Goal: Task Accomplishment & Management: Manage account settings

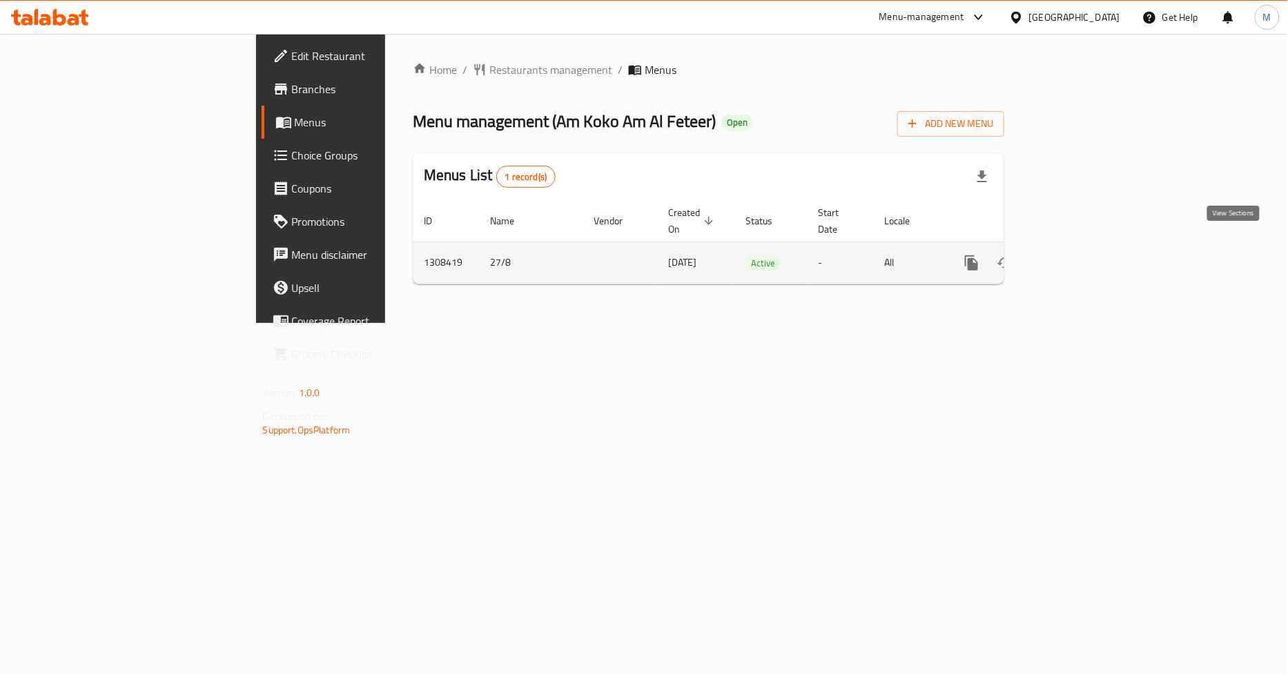
click at [1088, 249] on link "enhanced table" at bounding box center [1071, 262] width 33 height 33
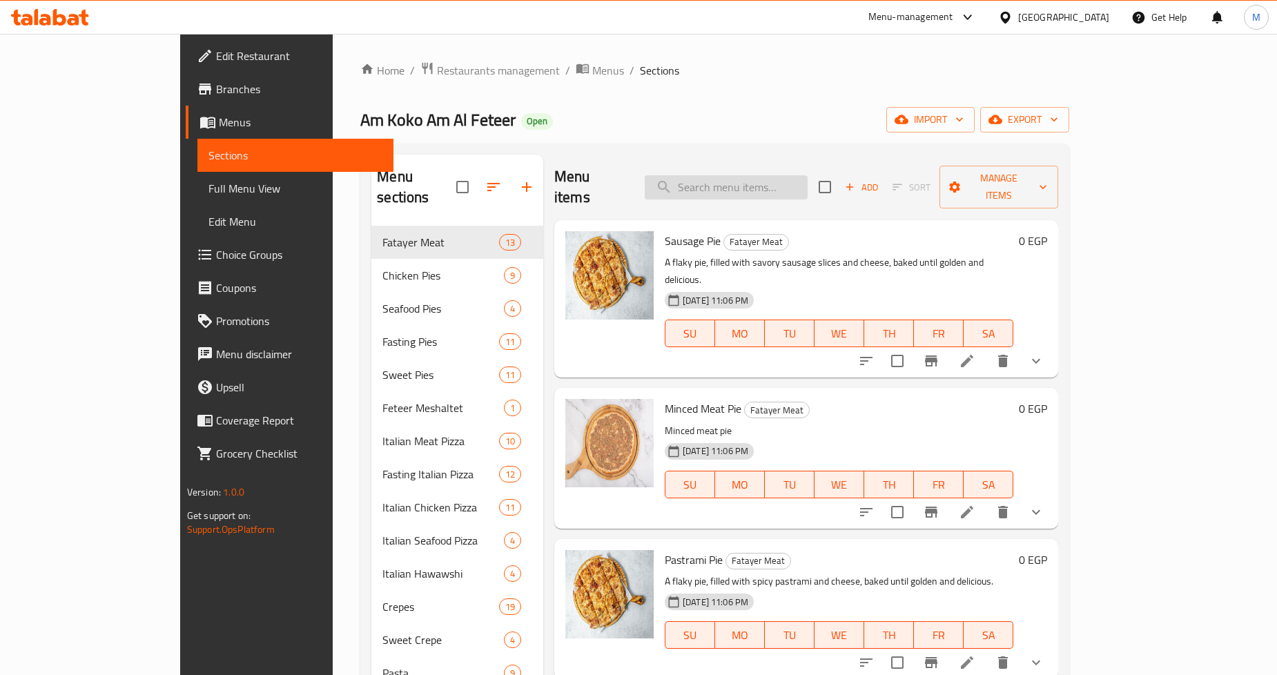
click at [789, 182] on input "search" at bounding box center [726, 187] width 163 height 24
paste input "Minced Meat Pie"
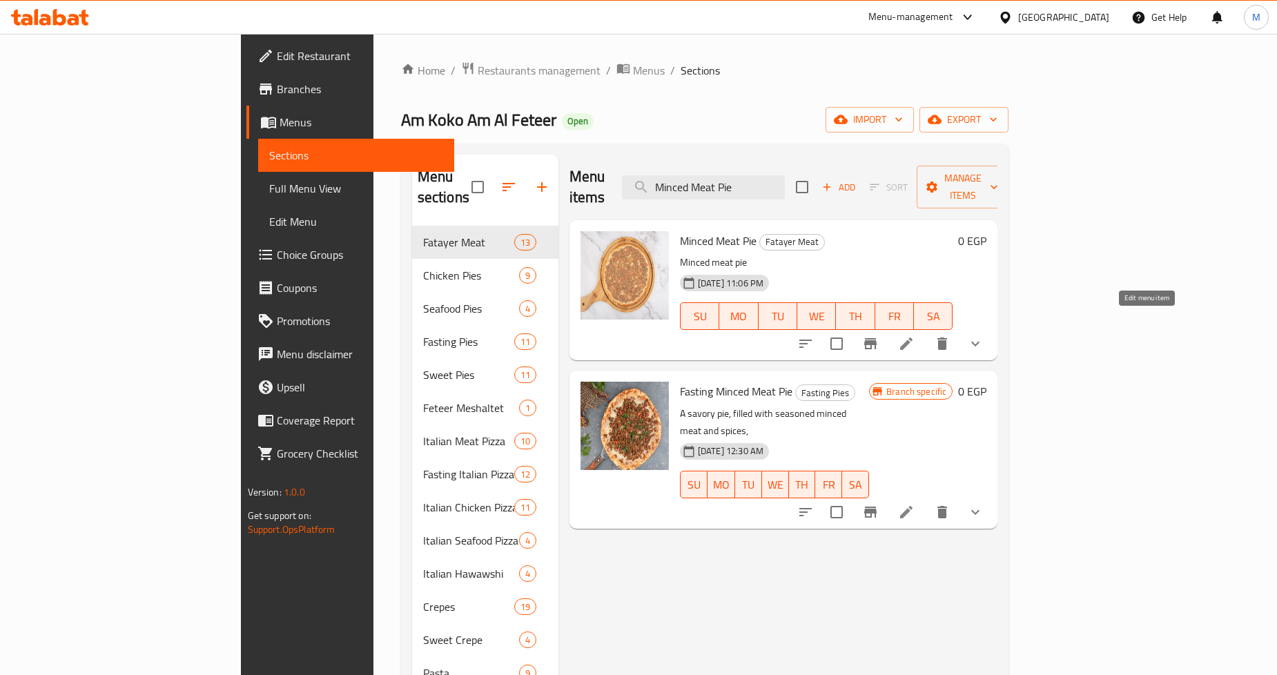
type input "Minced Meat Pie"
click at [913, 338] on icon at bounding box center [906, 344] width 12 height 12
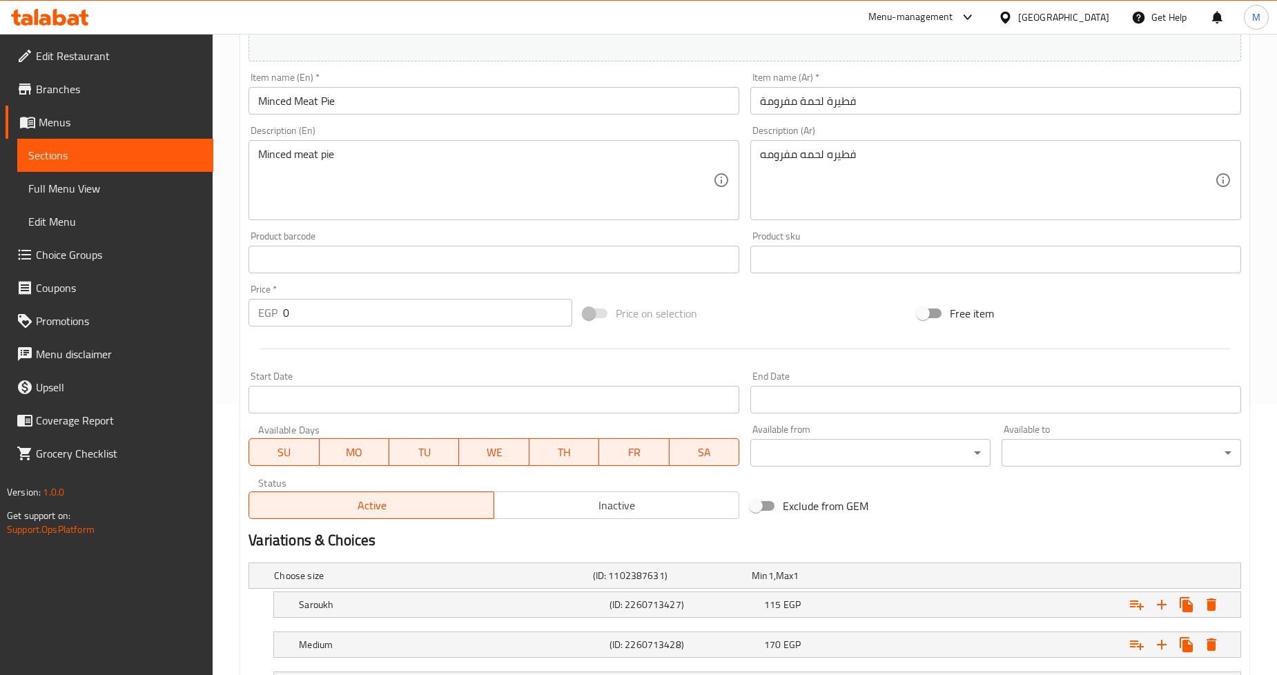
scroll to position [390, 0]
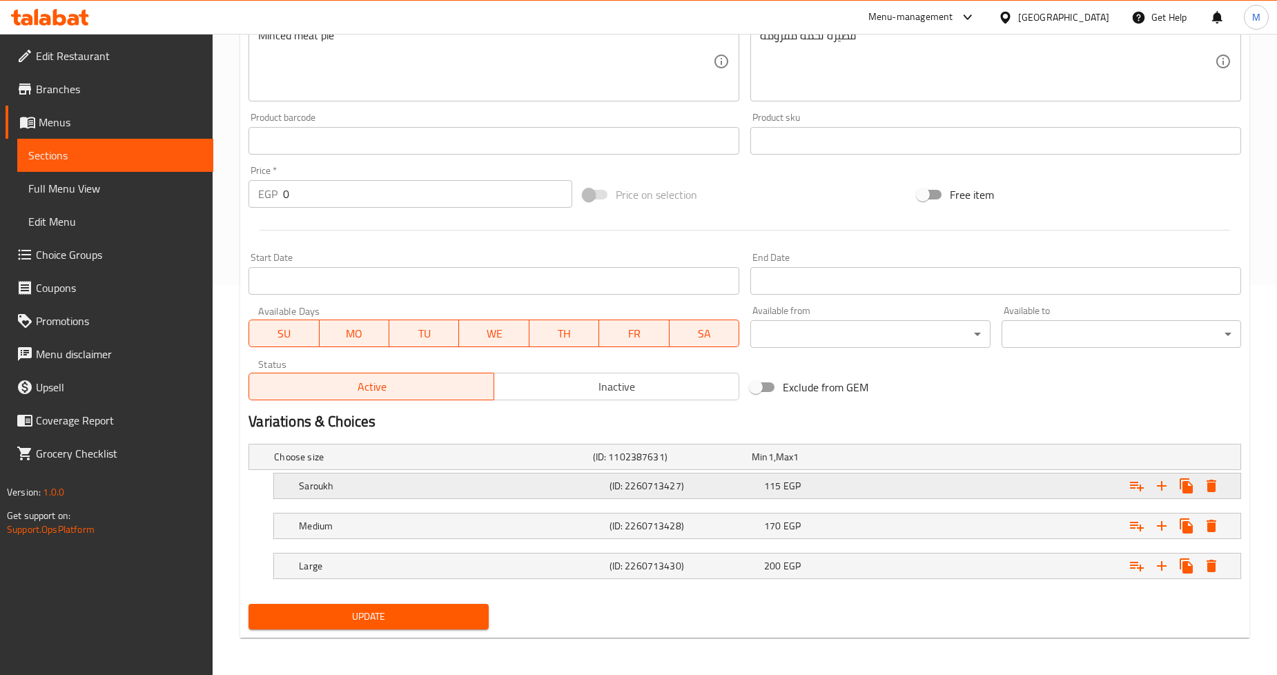
click at [570, 486] on h5 "Saroukh" at bounding box center [451, 486] width 304 height 14
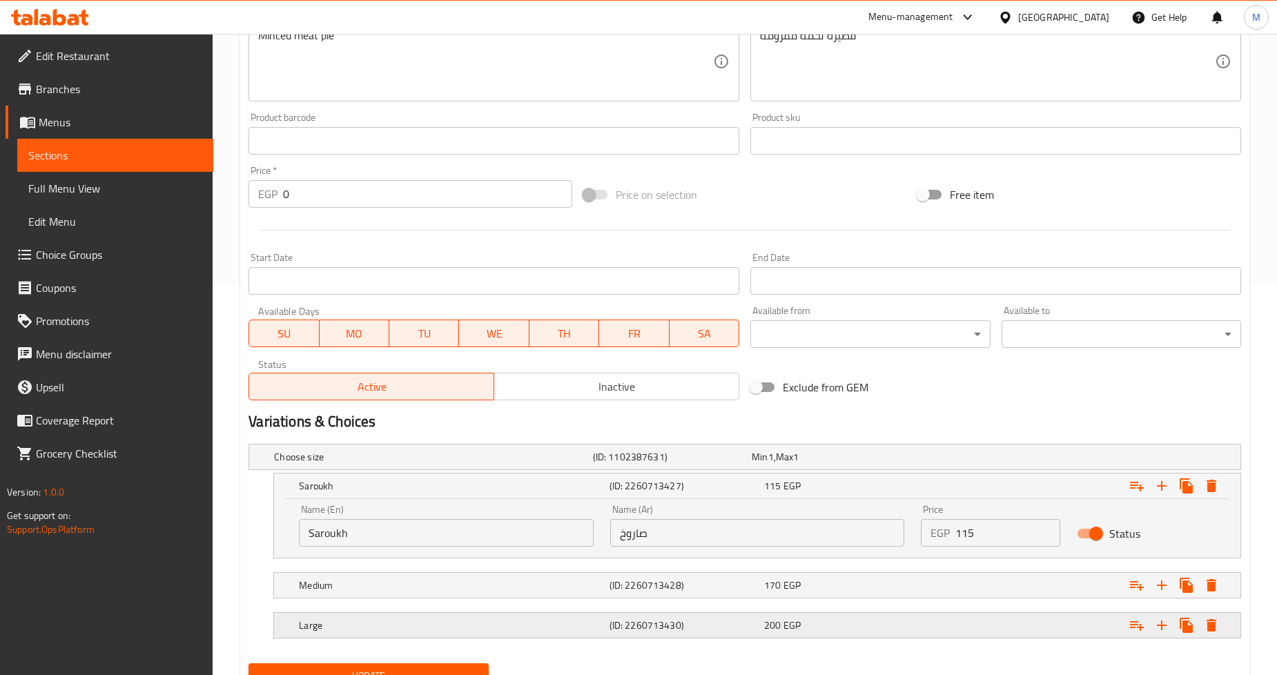
click at [505, 630] on h5 "Large" at bounding box center [451, 626] width 304 height 14
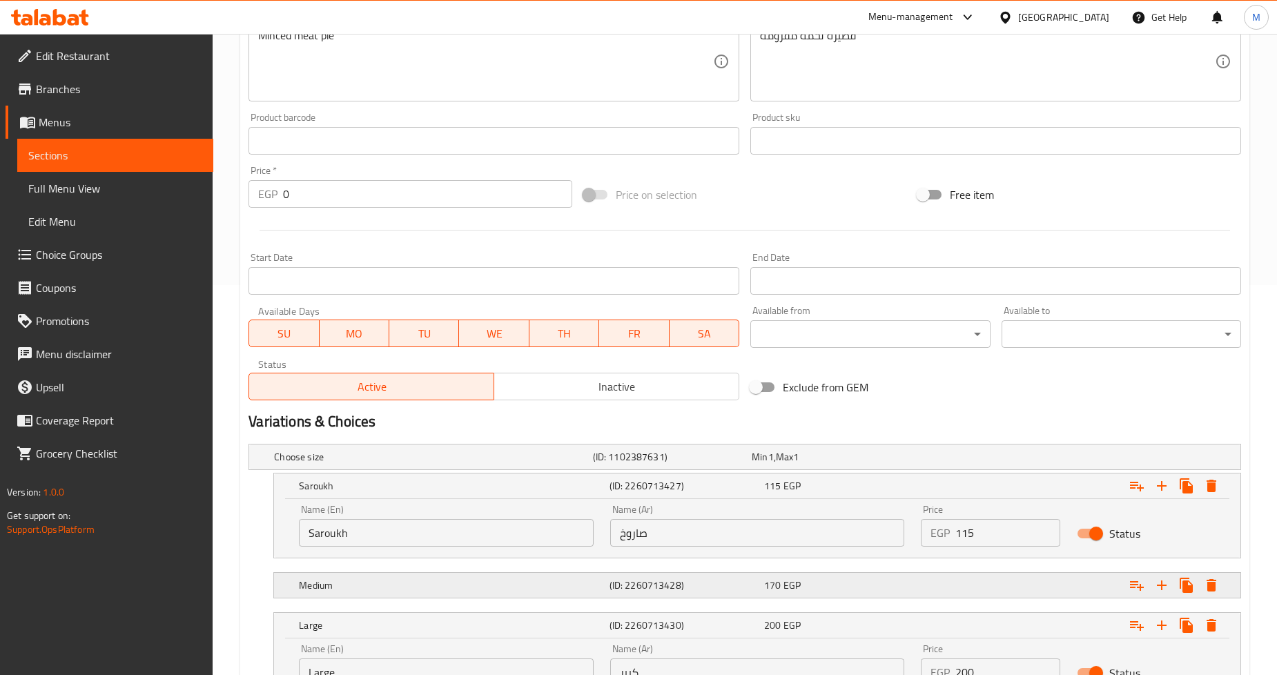
click at [514, 587] on h5 "Medium" at bounding box center [451, 586] width 304 height 14
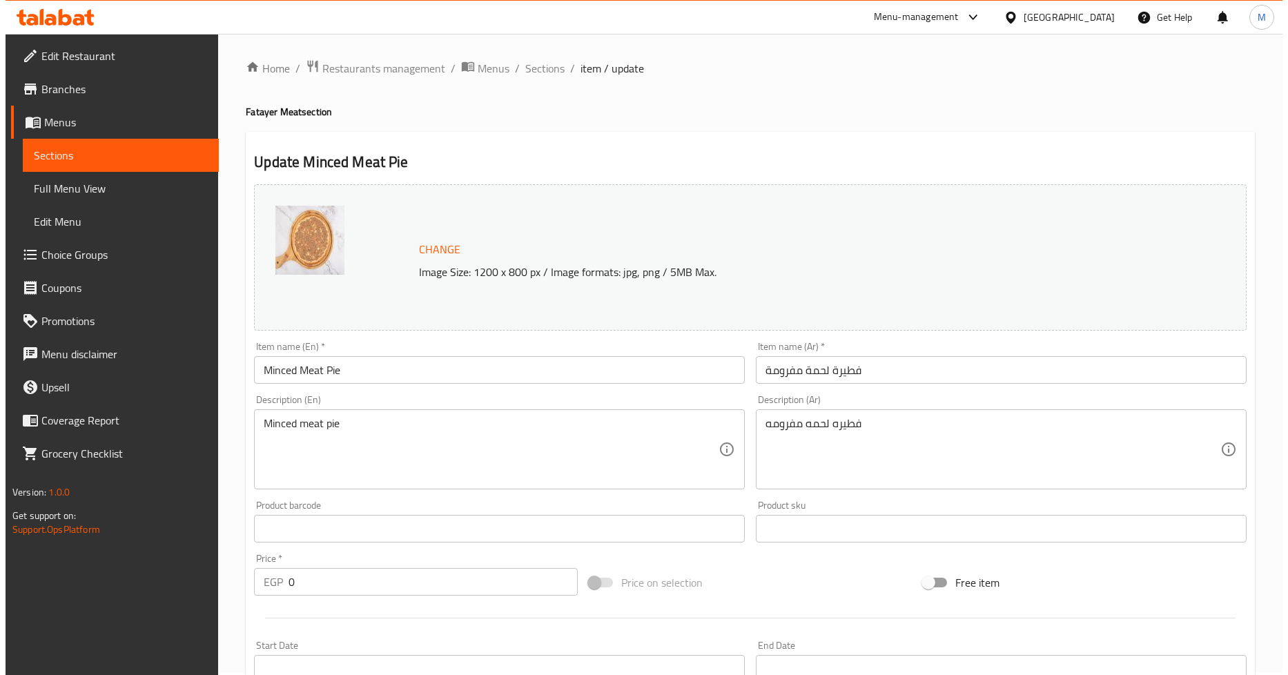
scroll to position [0, 0]
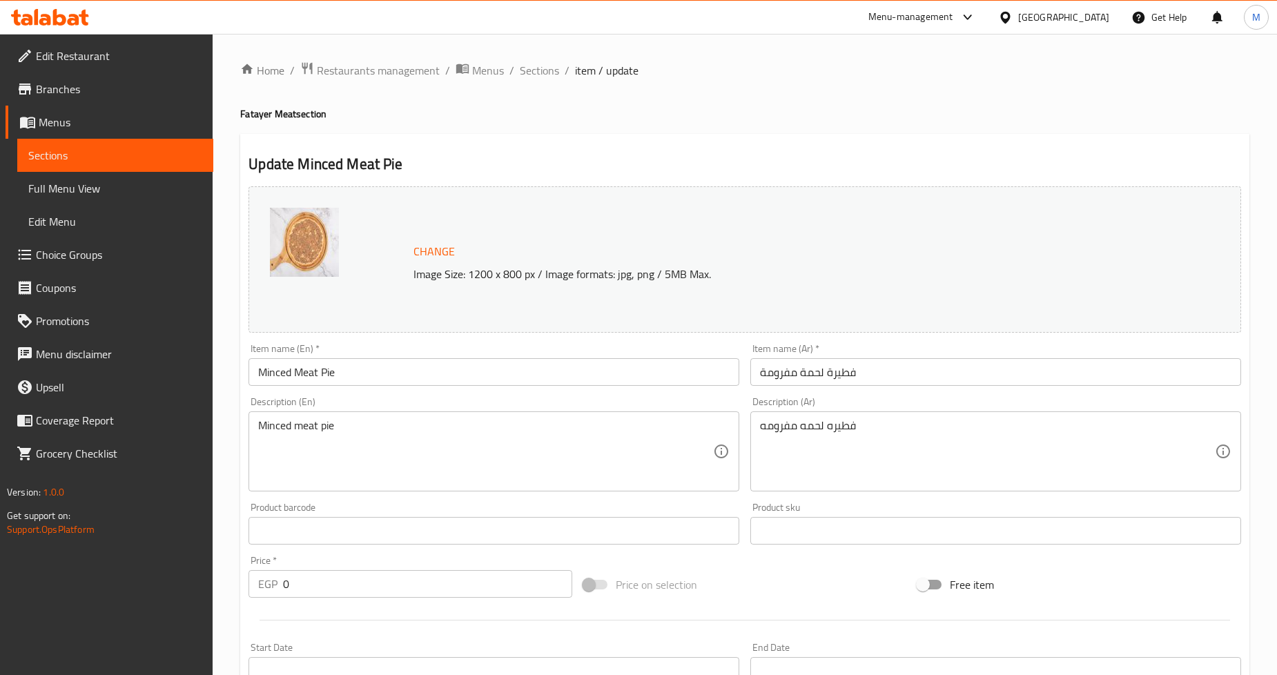
click at [899, 141] on div "Update Minced Meat Pie Change Image Size: 1200 x 800 px / Image formats: jpg, p…" at bounding box center [744, 670] width 1009 height 1072
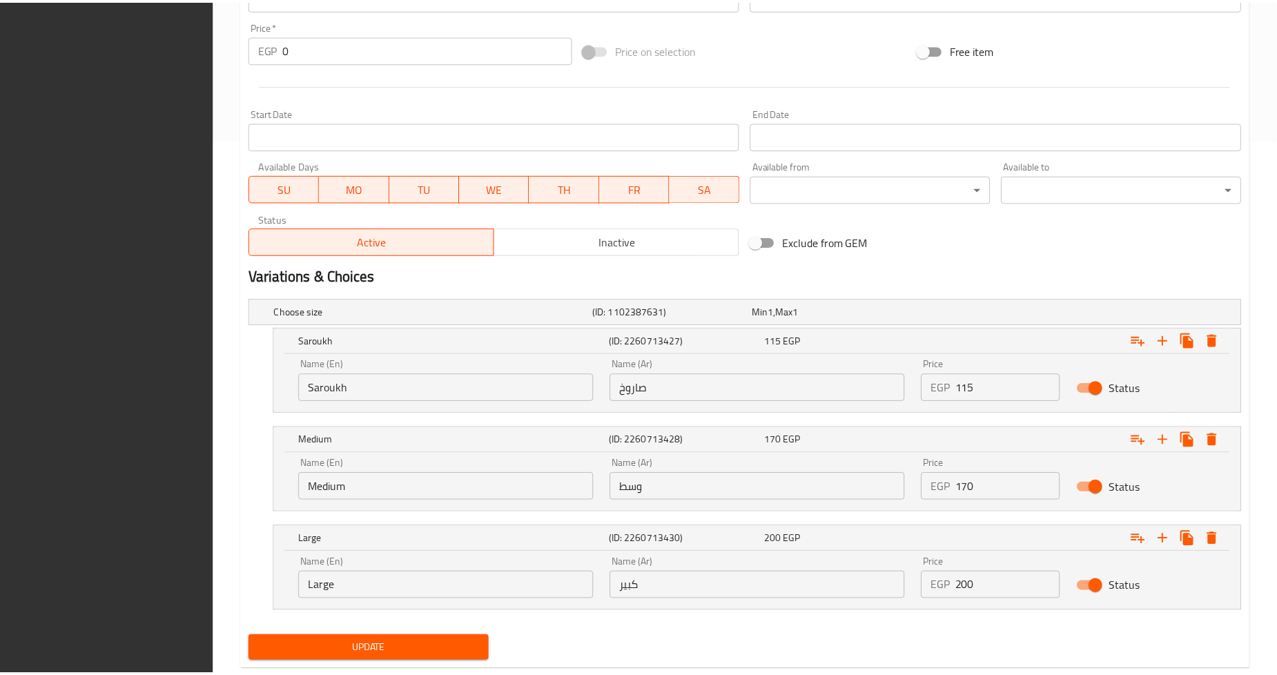
scroll to position [568, 0]
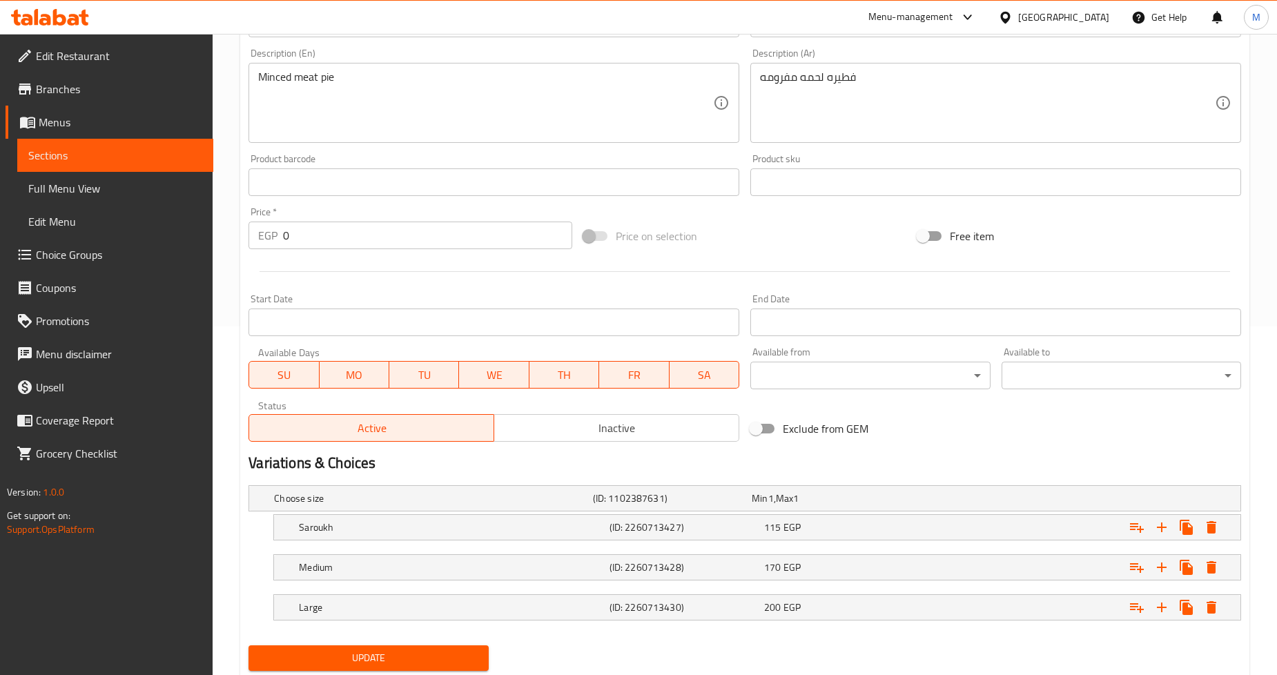
scroll to position [390, 0]
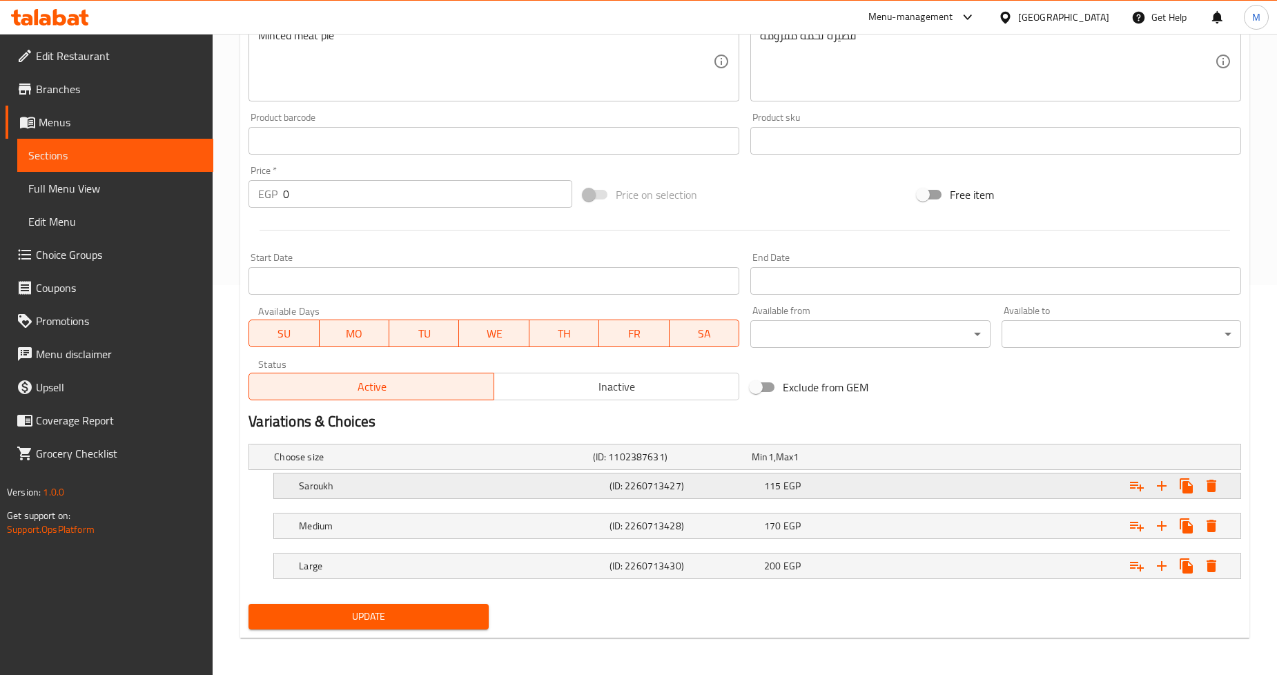
click at [540, 479] on h5 "Saroukh" at bounding box center [451, 486] width 304 height 14
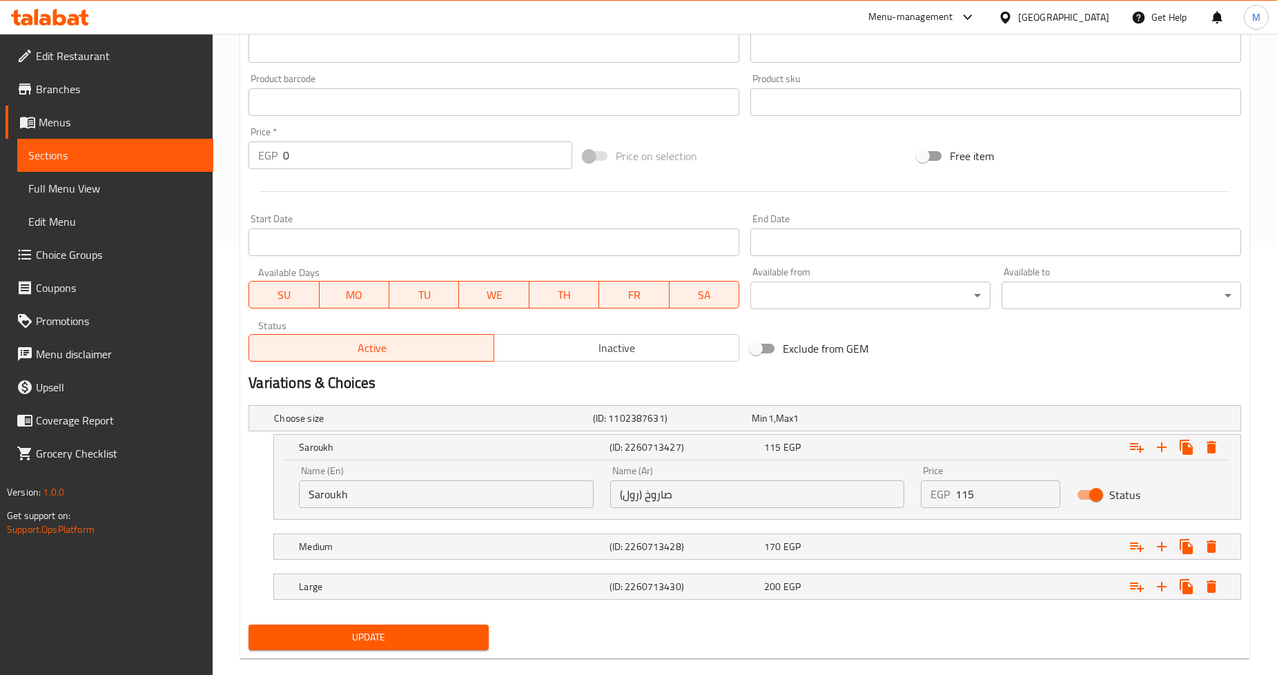
scroll to position [450, 0]
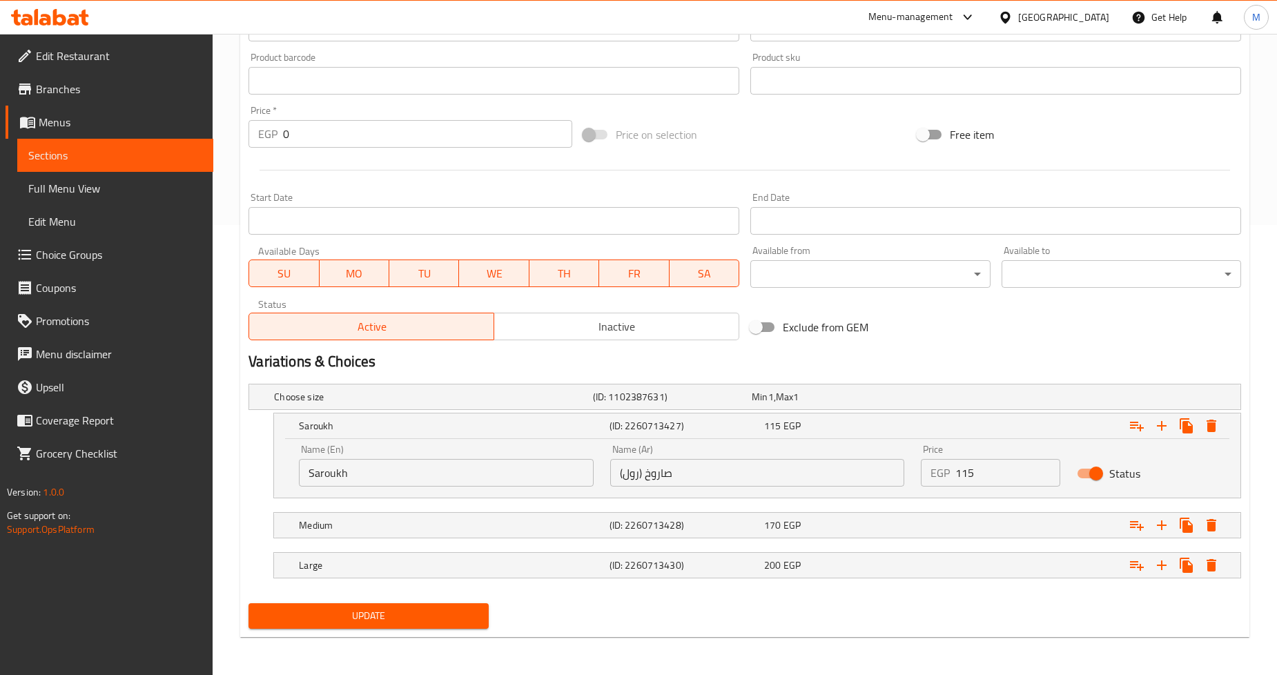
click at [388, 465] on input "Saroukh" at bounding box center [446, 473] width 295 height 28
type input "Saroukh (roll)"
click at [416, 618] on span "Update" at bounding box center [368, 616] width 217 height 17
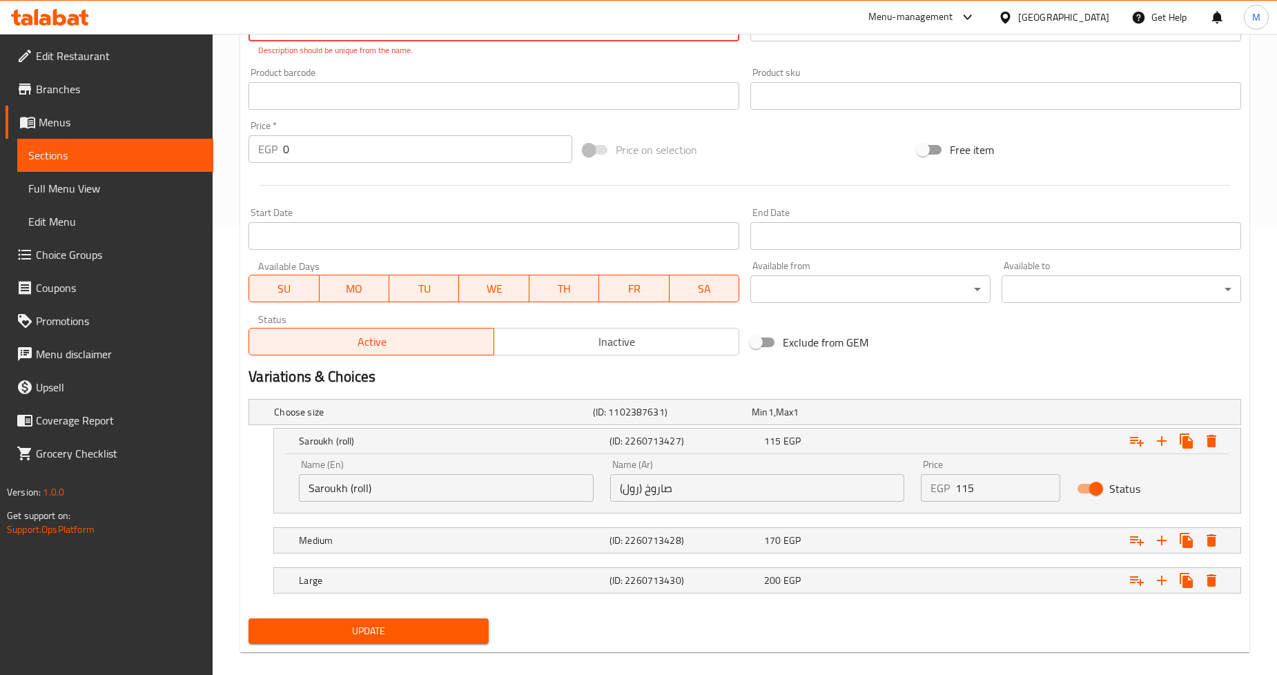
scroll to position [90, 0]
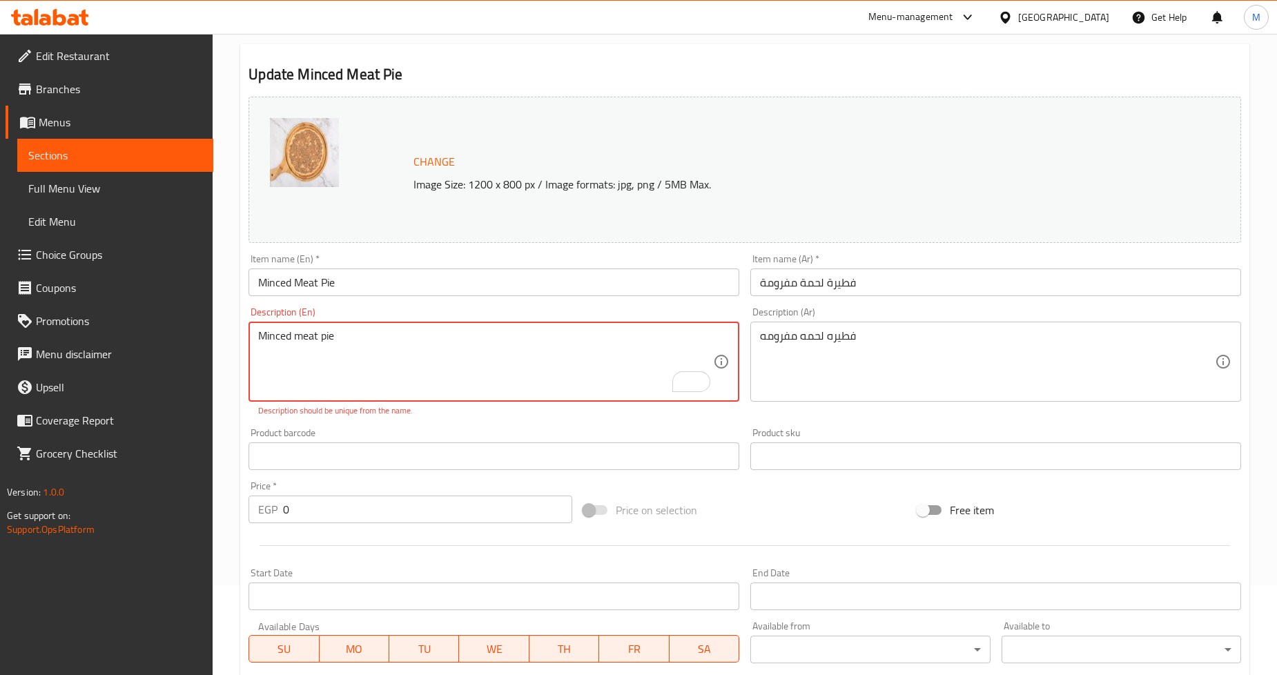
click at [437, 353] on textarea "Minced meat pie" at bounding box center [485, 362] width 455 height 66
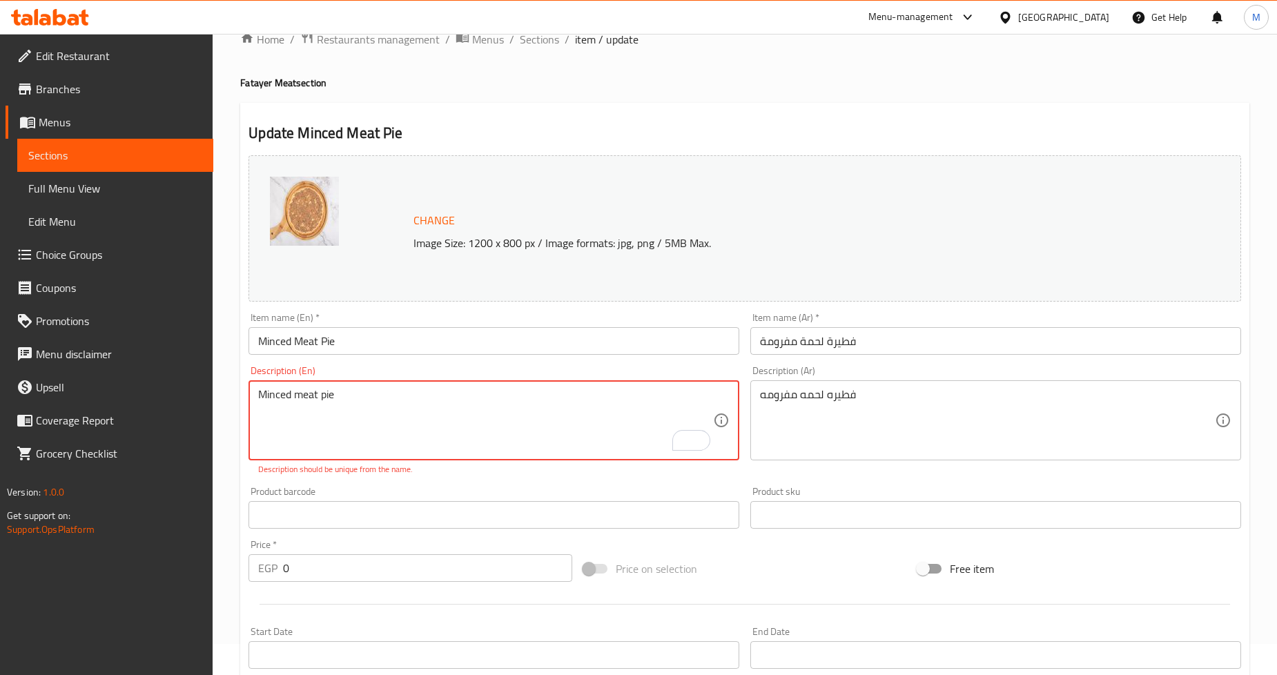
scroll to position [5, 0]
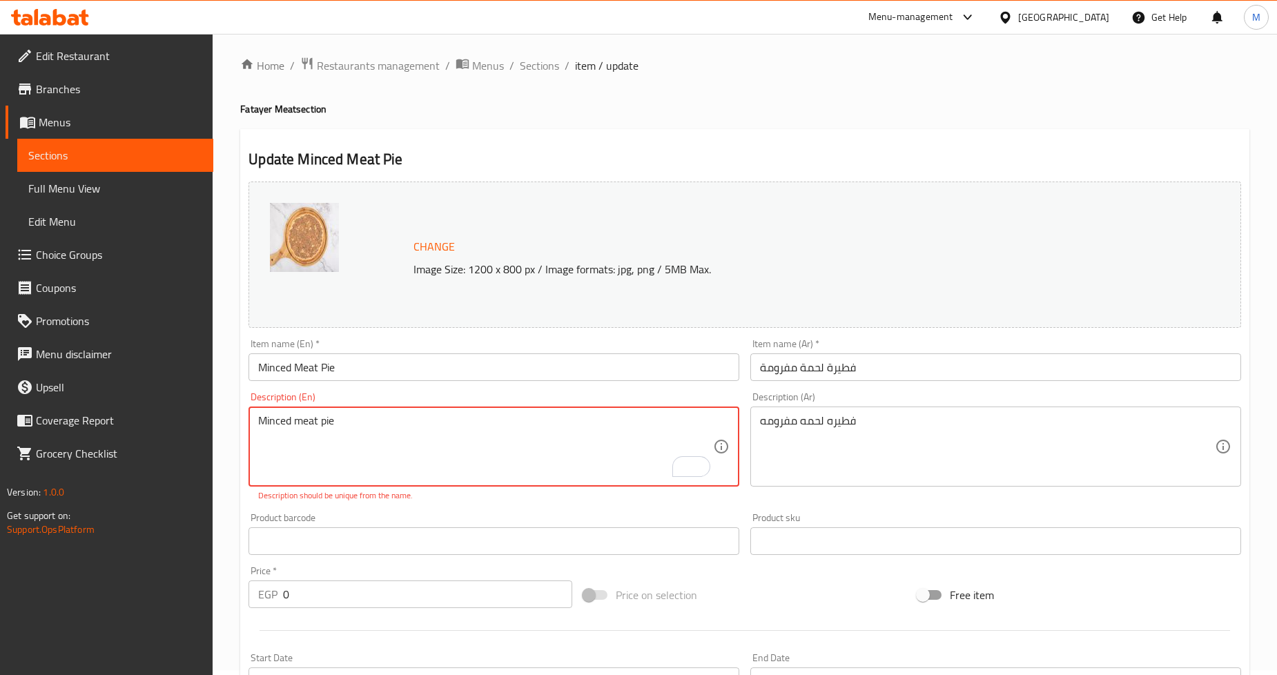
click at [286, 428] on textarea "Minced meat pie" at bounding box center [485, 447] width 455 height 66
click at [376, 416] on textarea "Minced meat pie" at bounding box center [485, 447] width 455 height 66
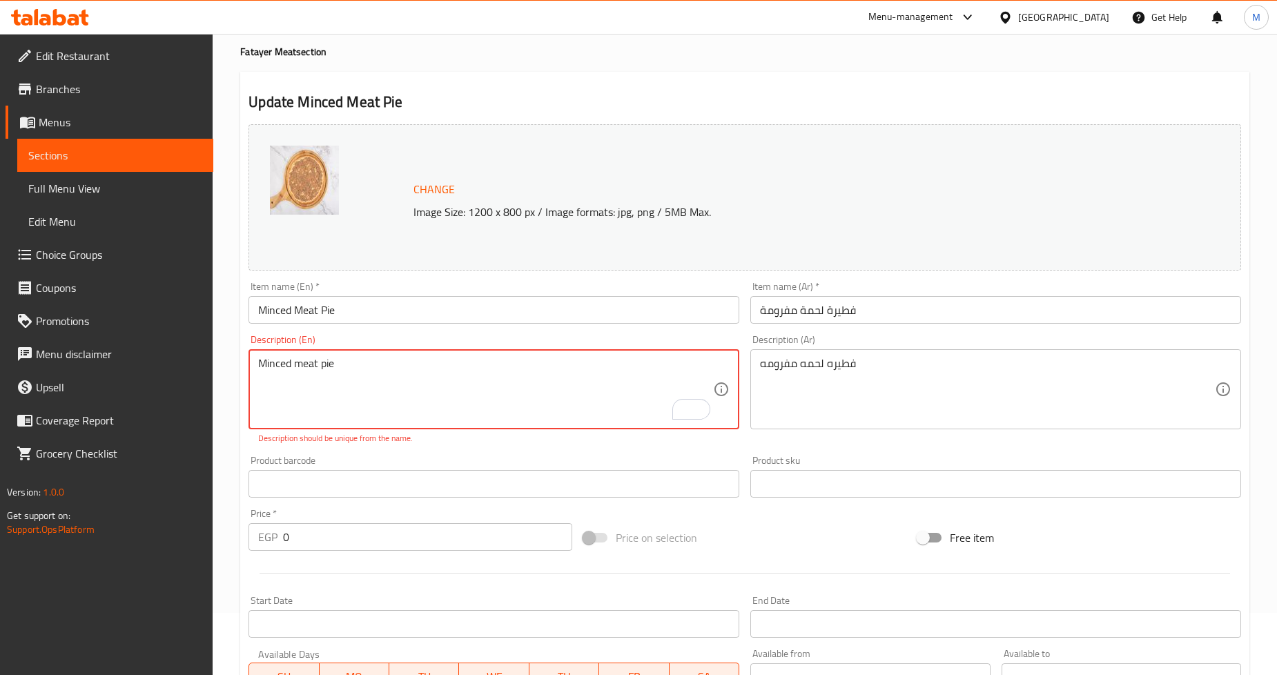
scroll to position [81, 0]
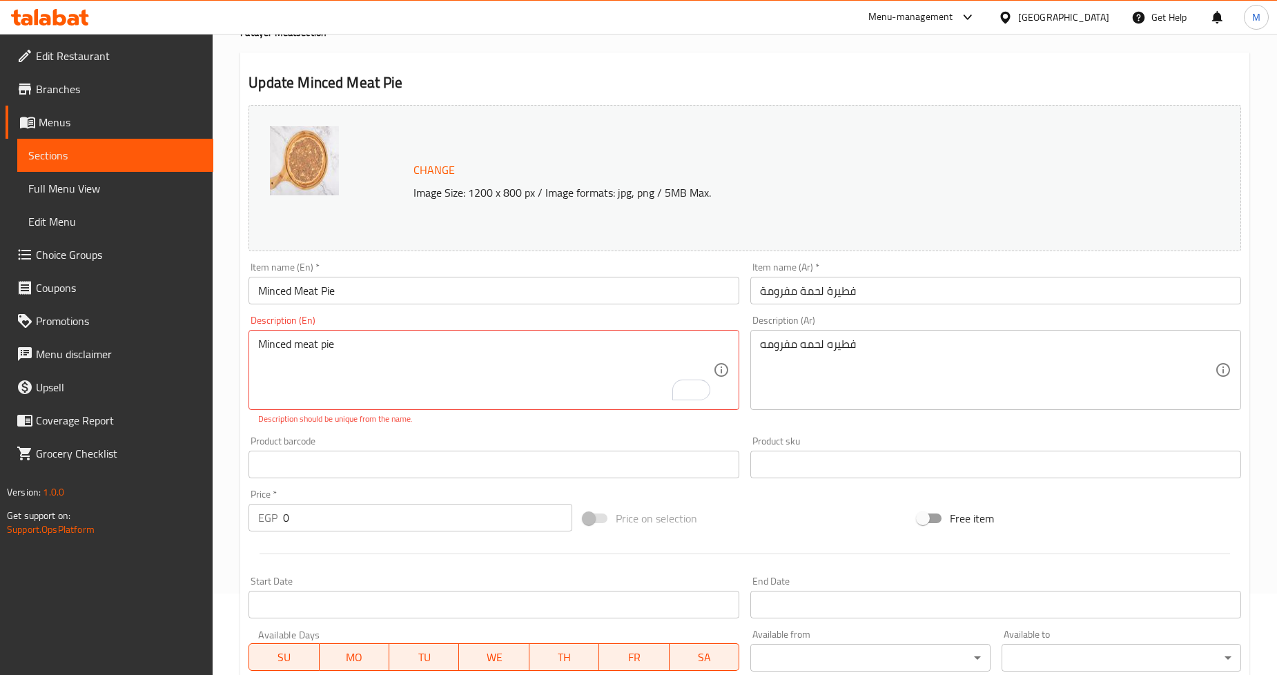
click at [309, 331] on div "Minced meat pie Description (En)" at bounding box center [494, 370] width 491 height 80
click at [295, 340] on textarea "Minced meat pie" at bounding box center [485, 371] width 455 height 66
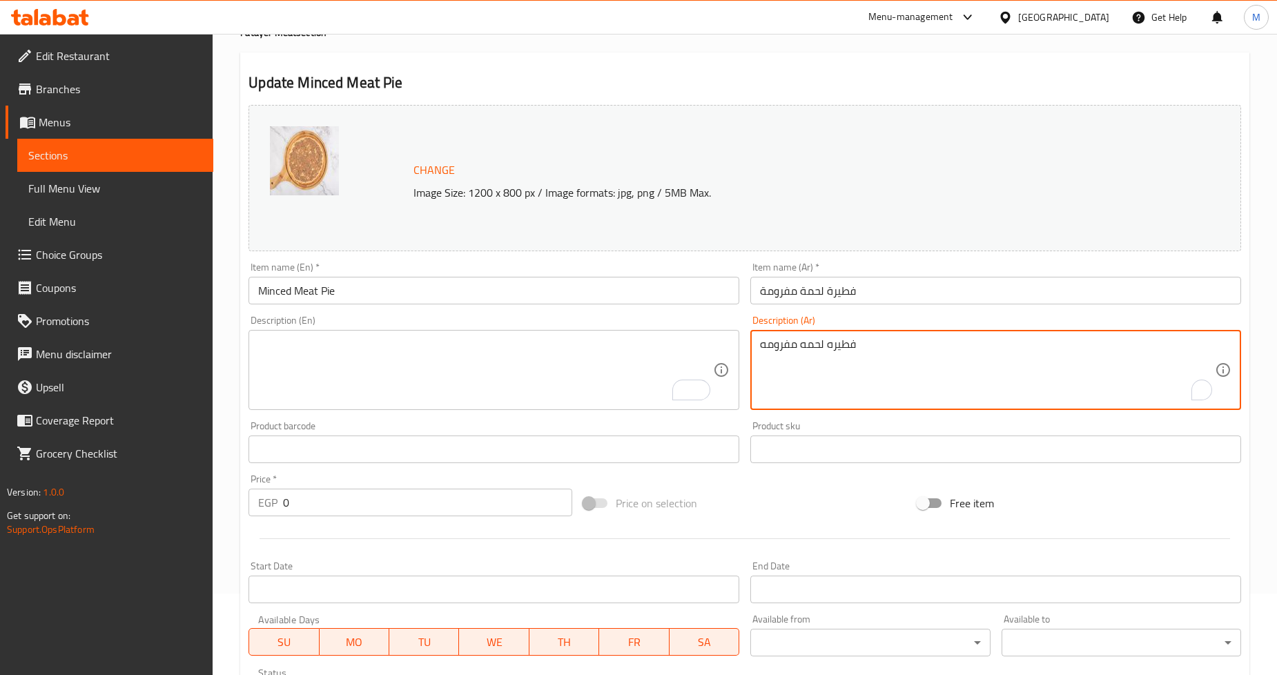
click at [801, 341] on textarea "فطيره لحمه مفرومه" at bounding box center [987, 371] width 455 height 66
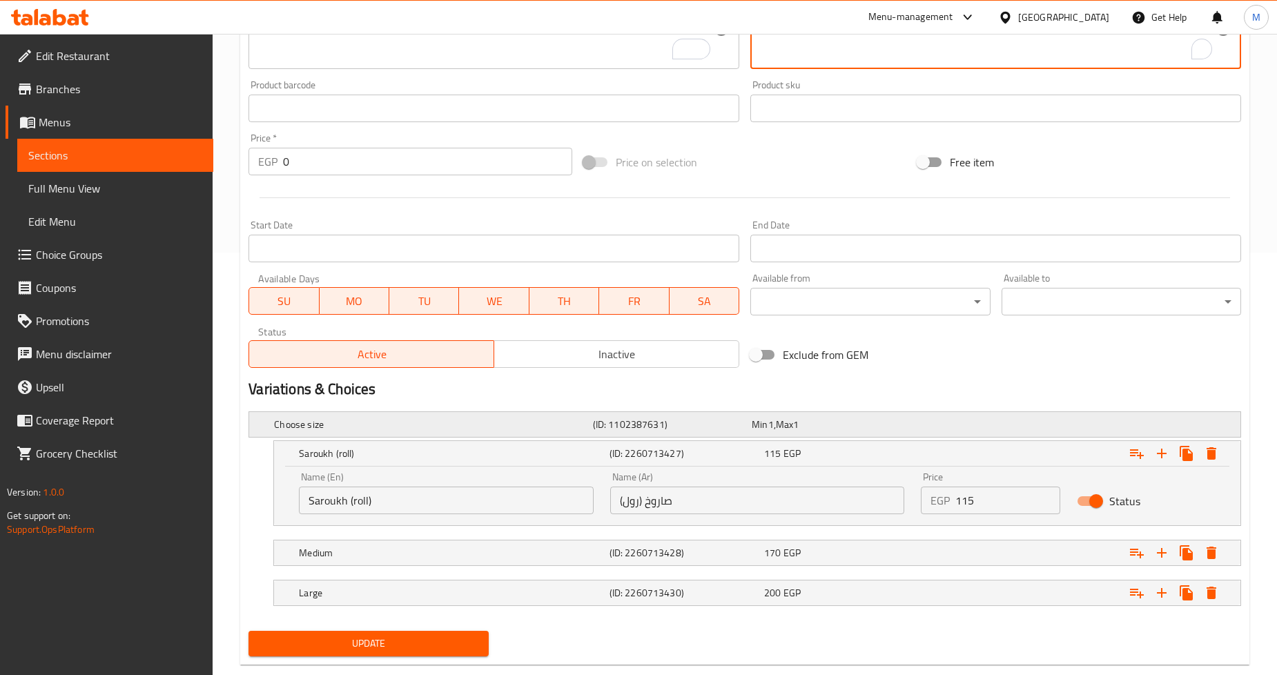
scroll to position [450, 0]
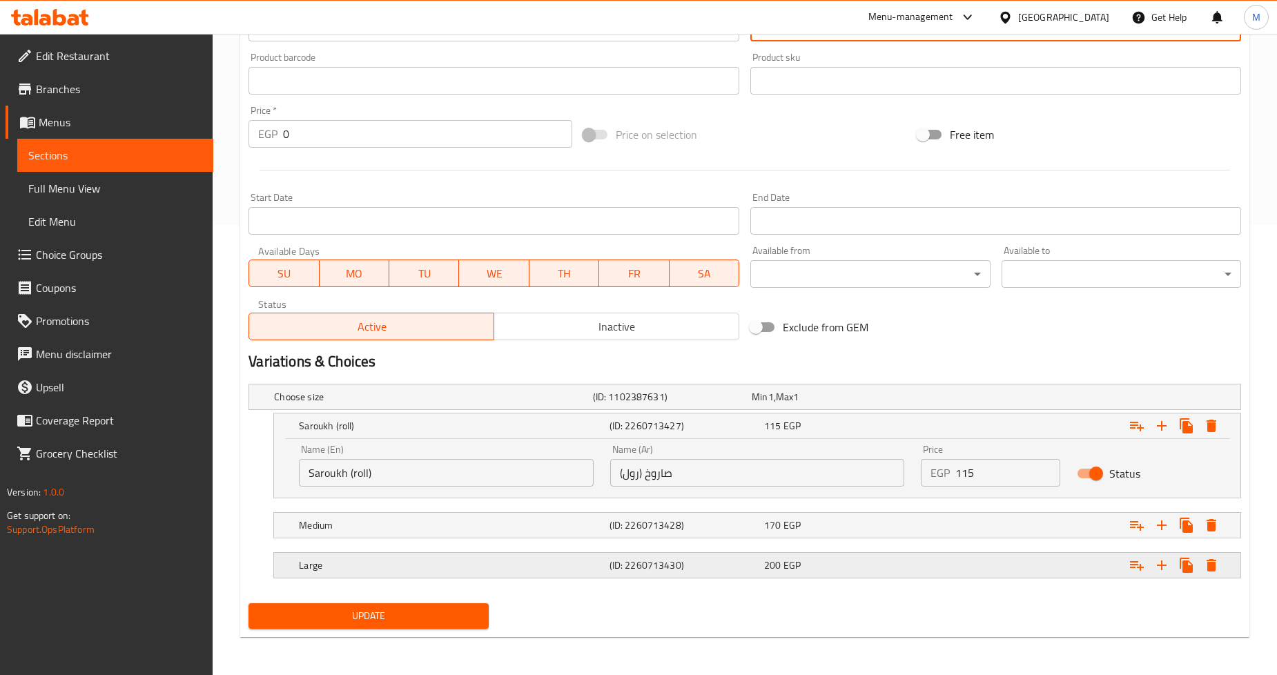
click at [415, 554] on div "Large (ID: 2260713430) 200 EGP" at bounding box center [761, 565] width 931 height 30
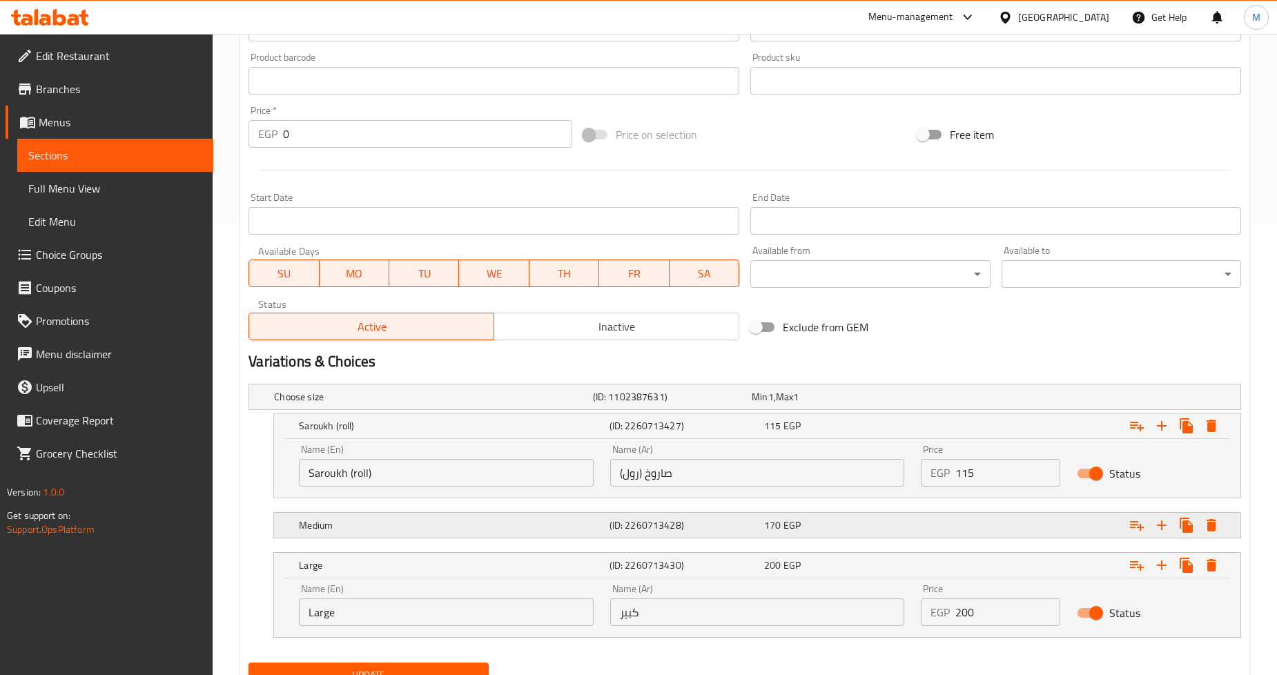
click at [421, 529] on h5 "Medium" at bounding box center [451, 525] width 304 height 14
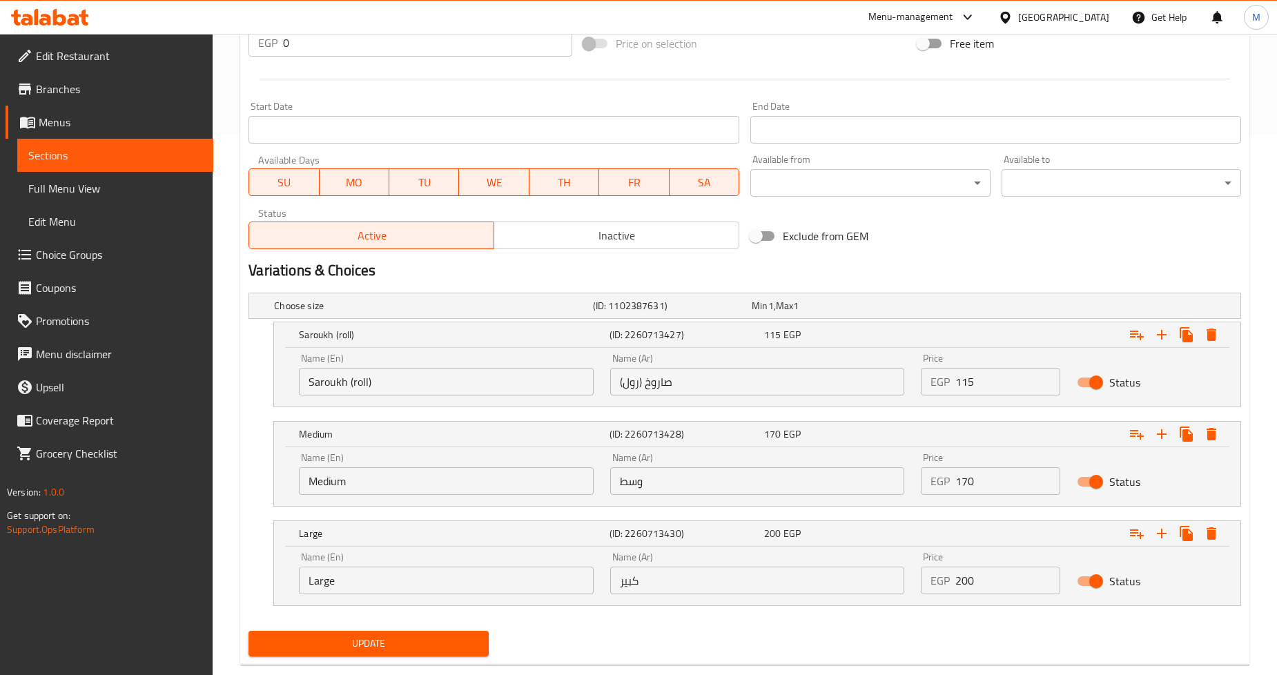
scroll to position [568, 0]
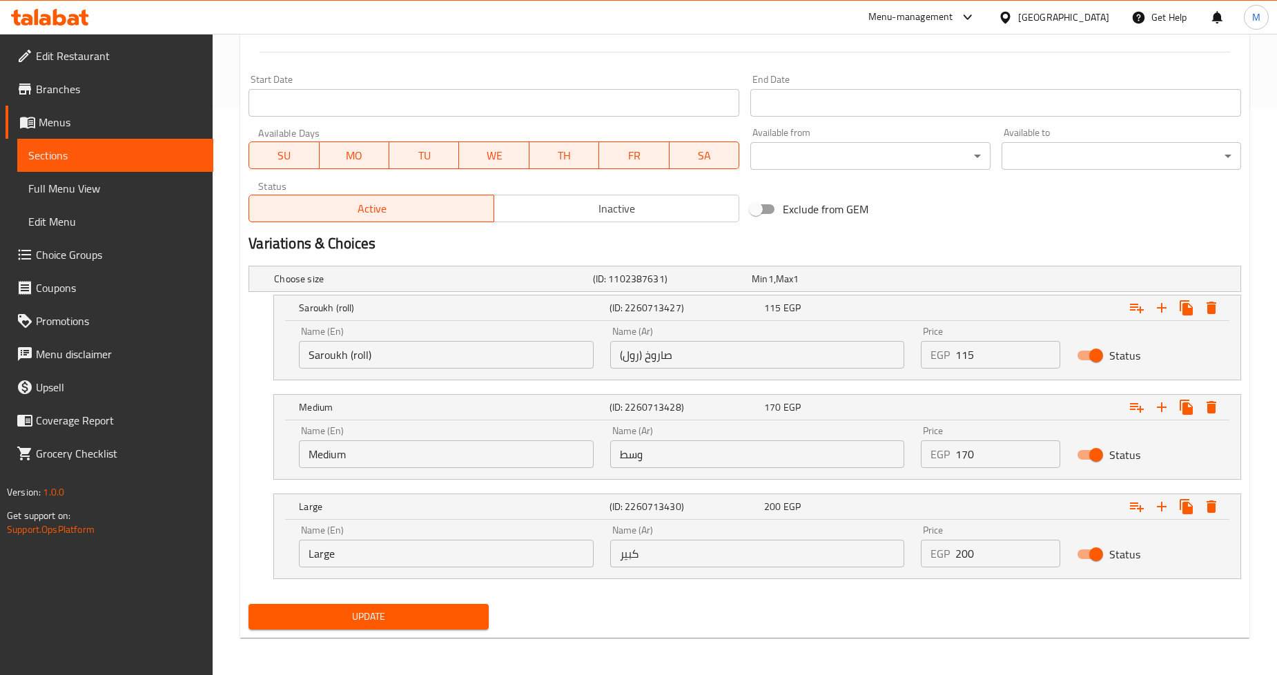
click at [464, 625] on button "Update" at bounding box center [369, 617] width 240 height 26
